Goal: Use online tool/utility: Utilize a website feature to perform a specific function

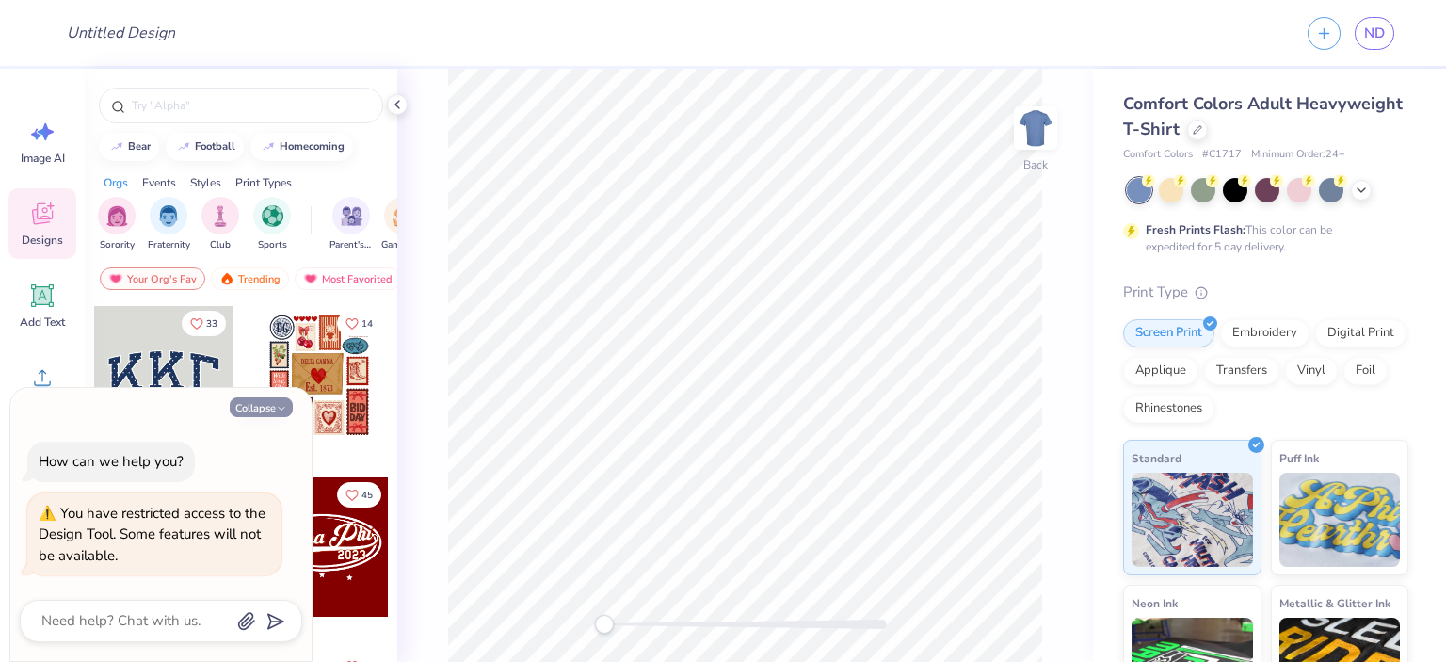
click at [265, 410] on button "Collapse" at bounding box center [261, 407] width 63 height 20
type textarea "x"
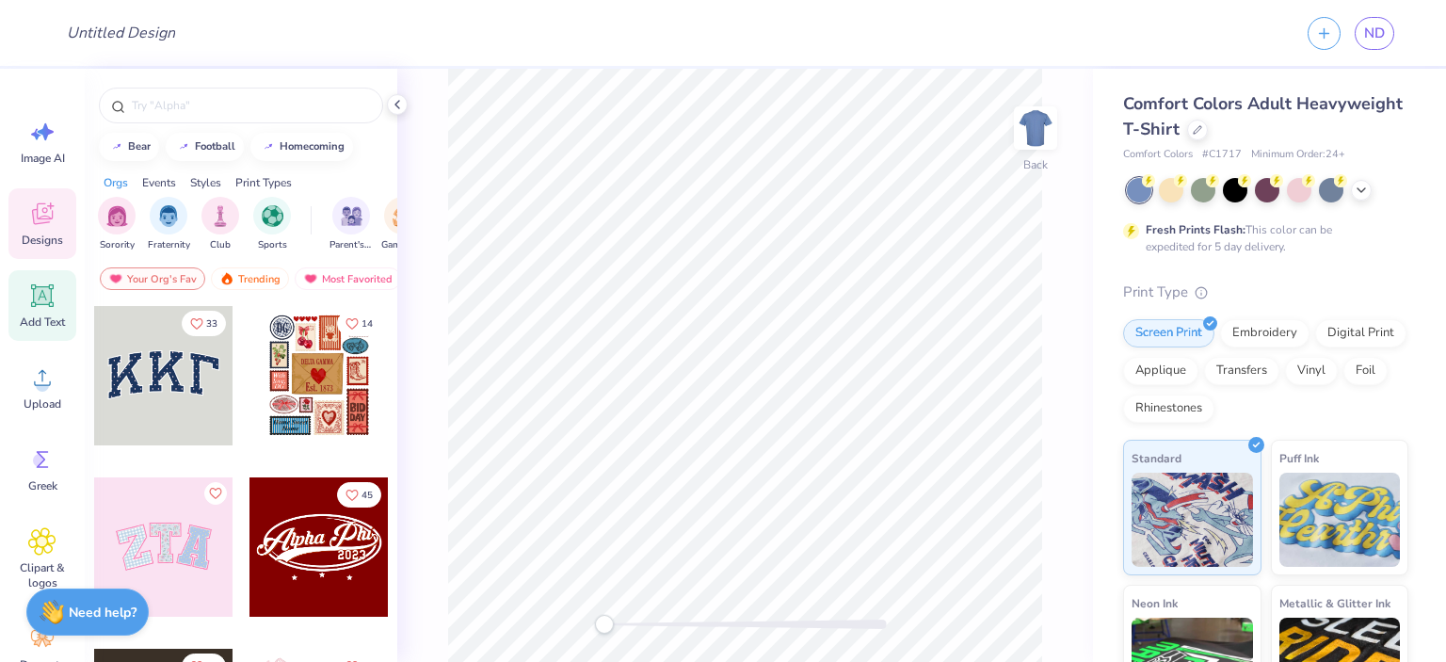
click at [47, 294] on icon at bounding box center [43, 296] width 18 height 18
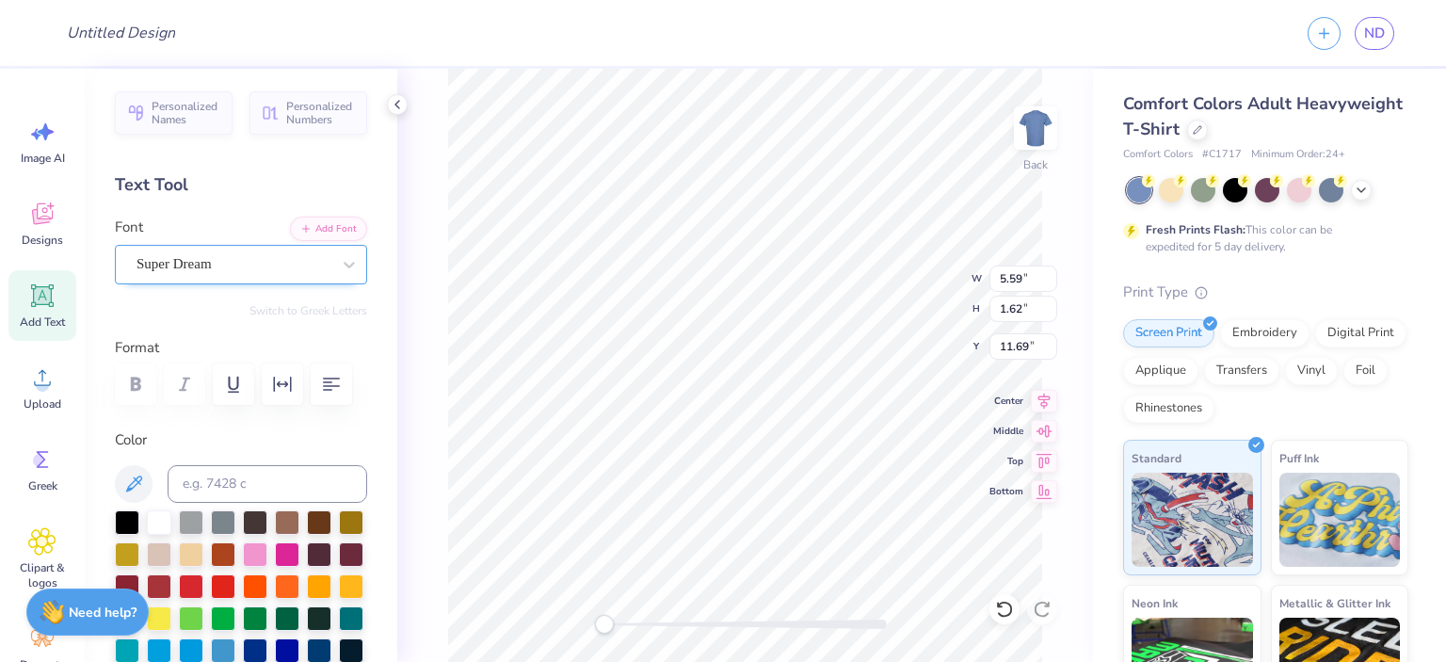
click at [188, 259] on div "Super Dream" at bounding box center [234, 264] width 198 height 29
click at [188, 259] on span "Super Dream" at bounding box center [174, 264] width 75 height 22
click at [228, 194] on div "Text Tool" at bounding box center [241, 184] width 252 height 25
click at [189, 265] on div "Super Dream" at bounding box center [234, 264] width 198 height 29
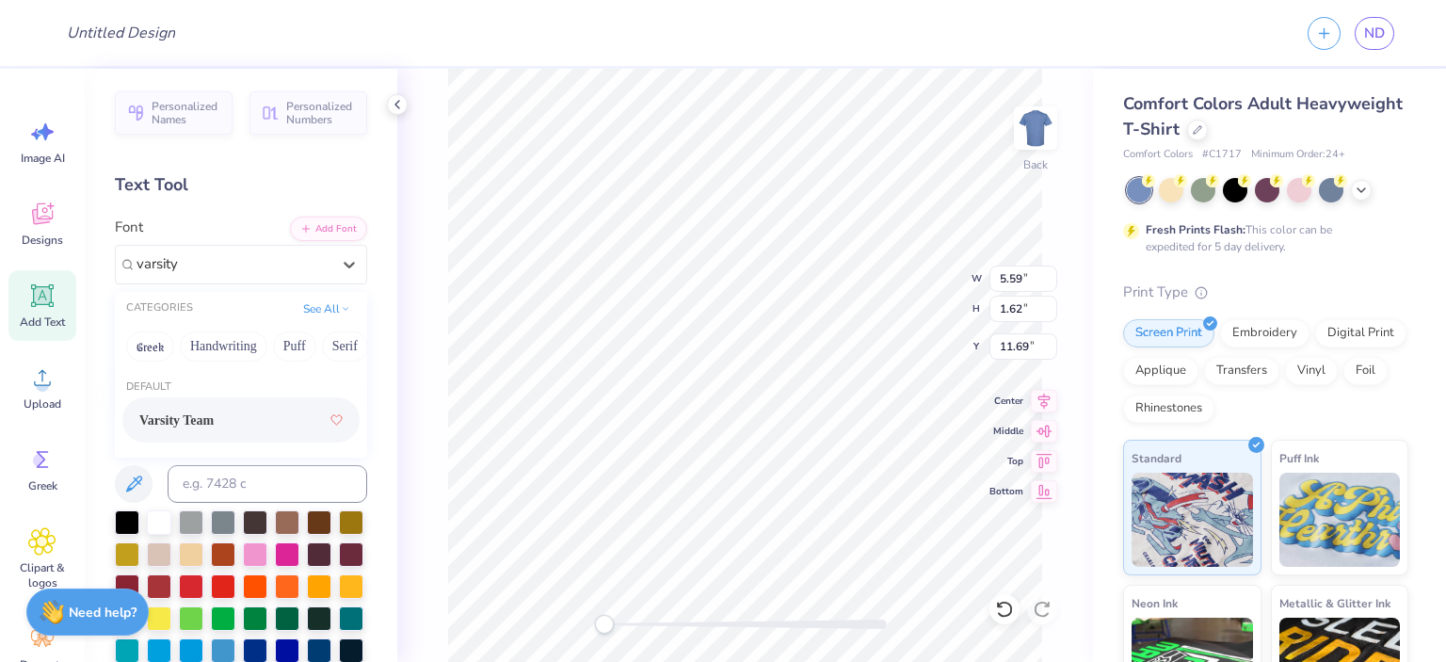
click at [236, 413] on div "Varsity Team" at bounding box center [240, 420] width 203 height 34
type input "varsity"
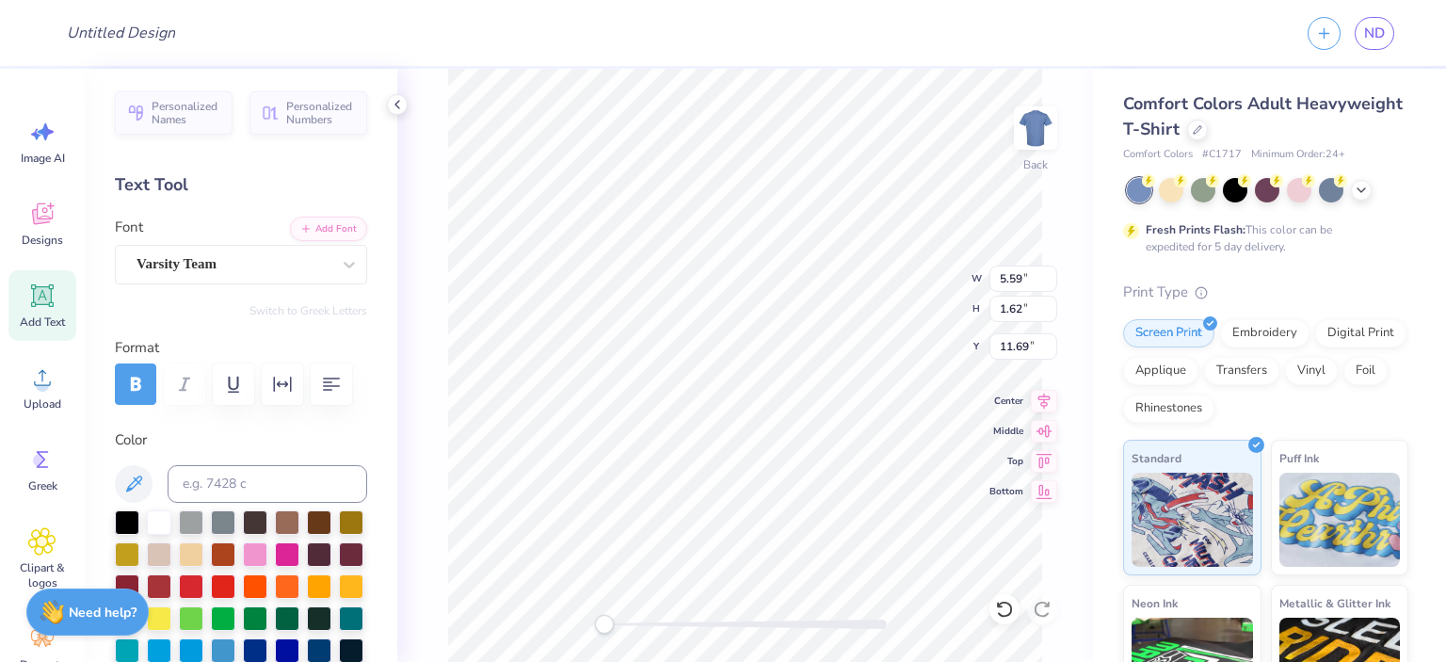
scroll to position [15, 2]
type textarea "T"
type textarea "Qui"
